Goal: Find specific page/section: Find specific page/section

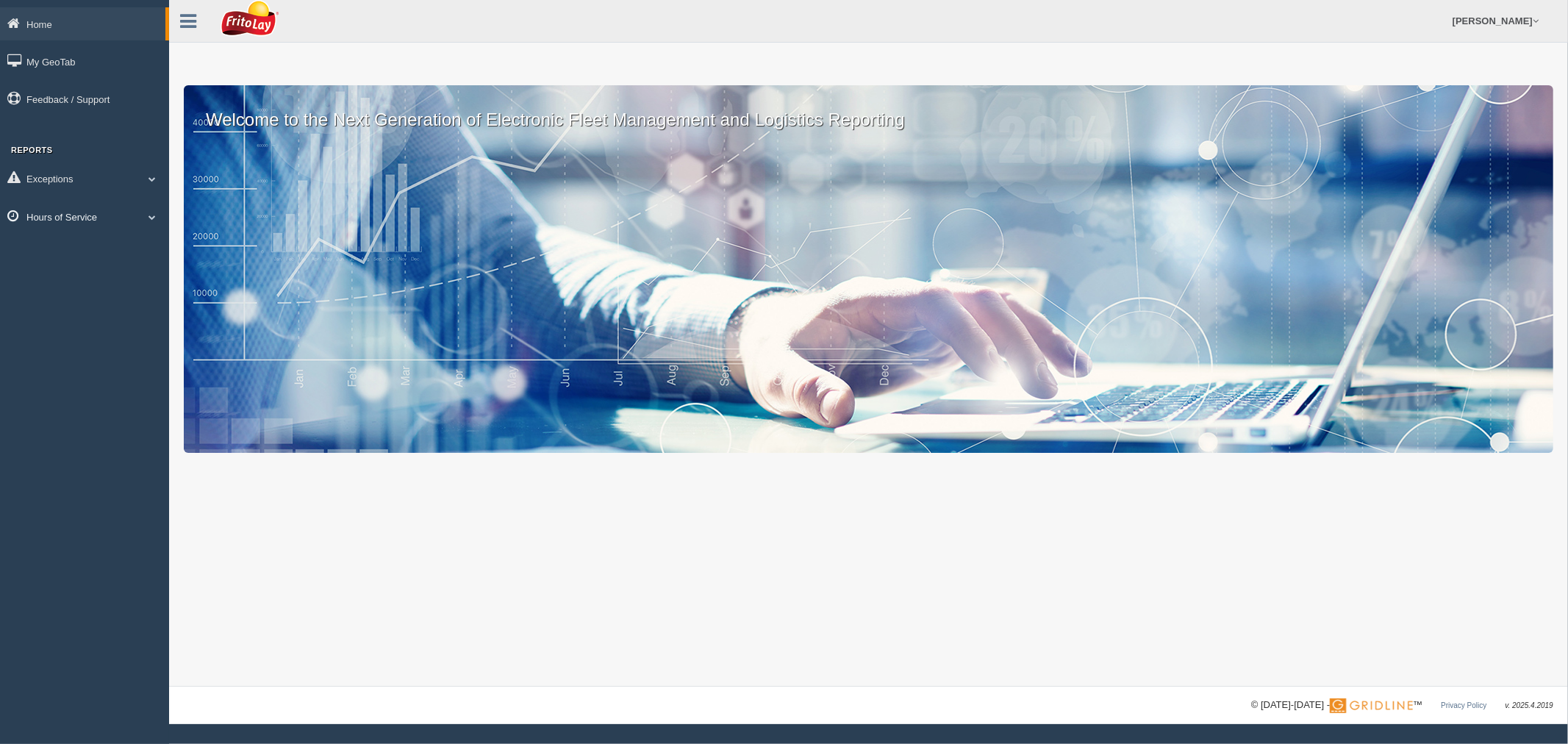
click at [76, 211] on link "Hours of Service" at bounding box center [84, 216] width 169 height 33
click at [74, 250] on link "HOS Explanation Reports" at bounding box center [96, 250] width 139 height 26
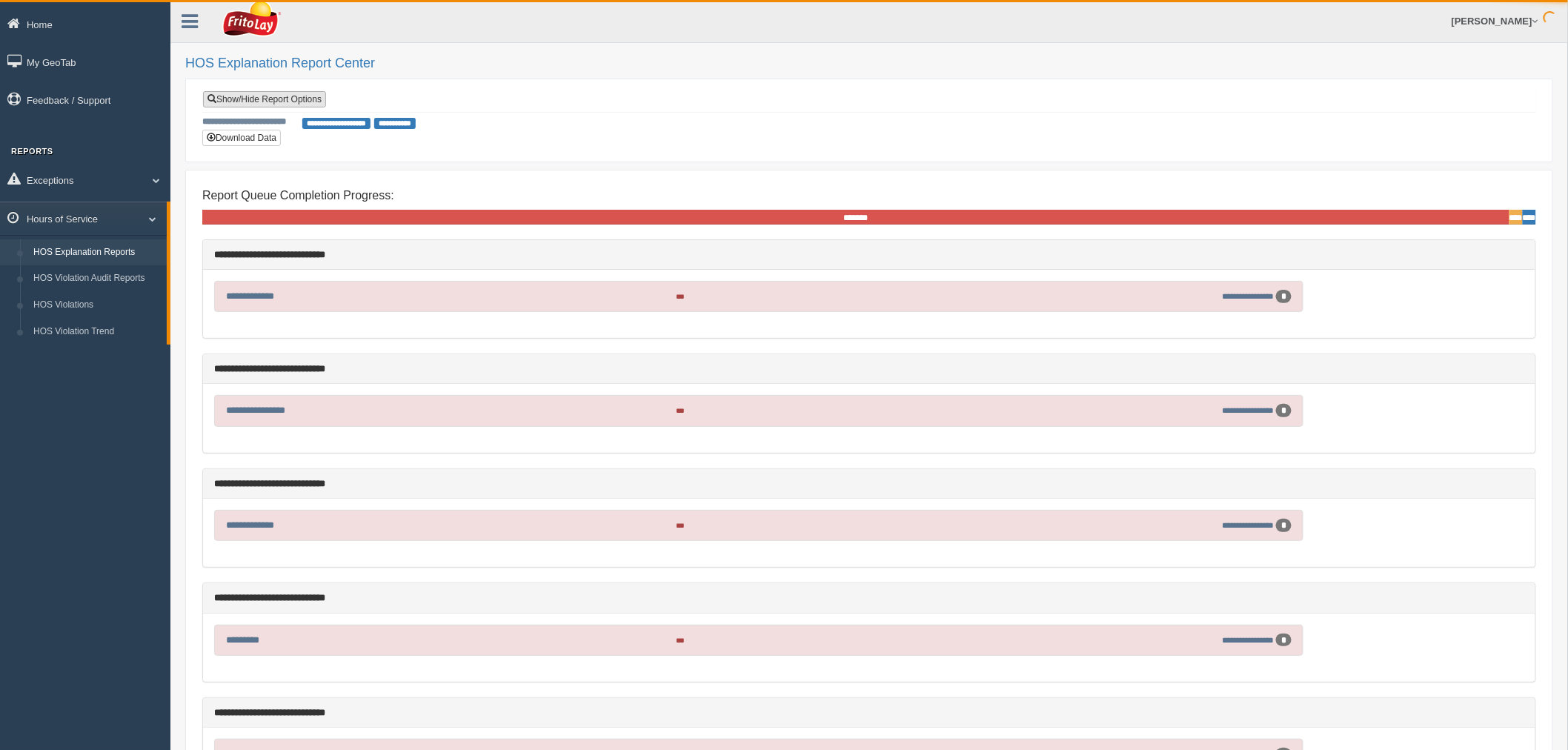
click at [270, 98] on link "Show/Hide Report Options" at bounding box center [265, 98] width 123 height 16
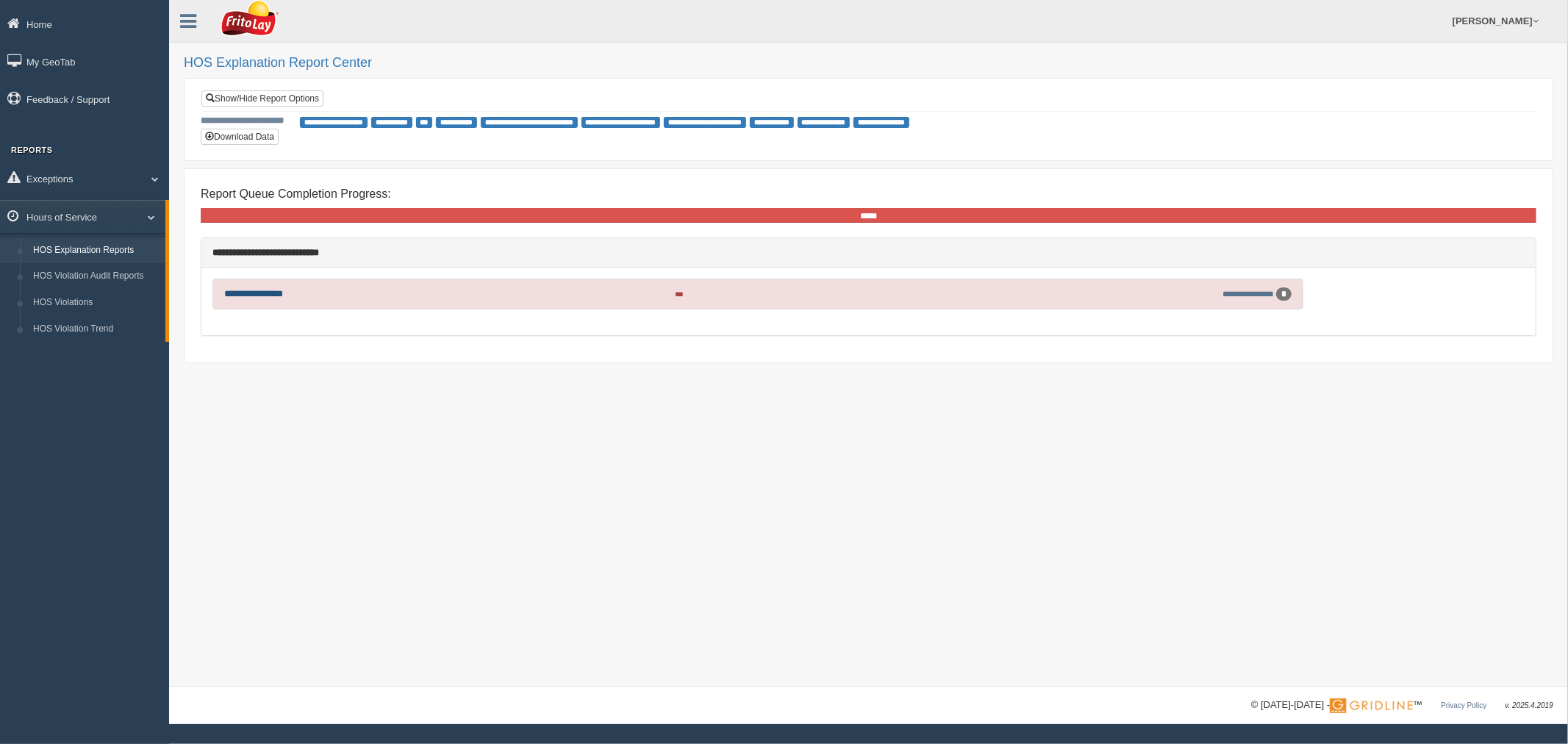
click at [274, 290] on link "**********" at bounding box center [253, 293] width 59 height 9
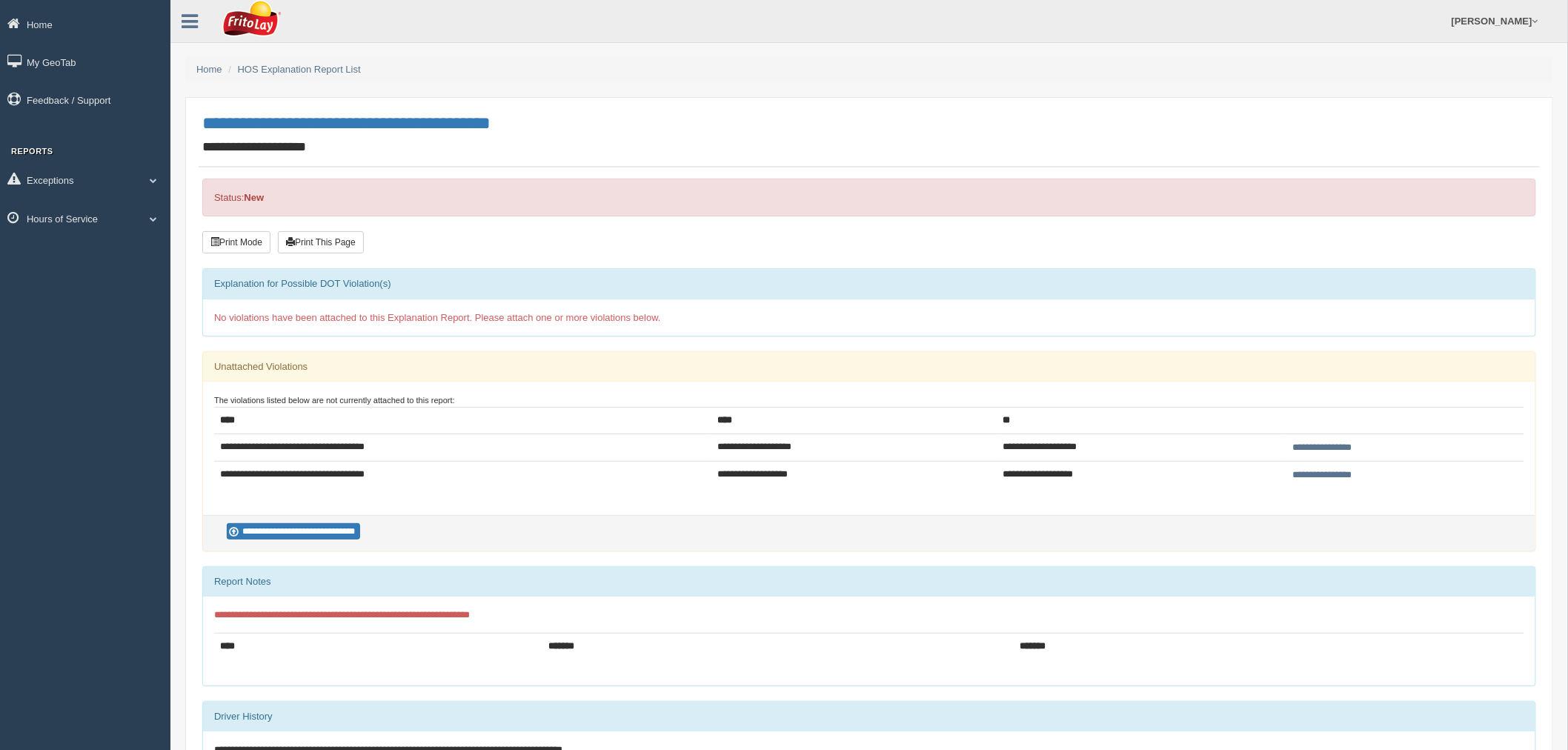
click at [334, 62] on li "HOS Explanation Report List" at bounding box center [292, 69] width 135 height 14
click at [337, 63] on link "HOS Explanation Report List" at bounding box center [300, 68] width 123 height 11
click at [343, 68] on link "HOS Explanation Report List" at bounding box center [300, 68] width 123 height 11
